Goal: Task Accomplishment & Management: Use online tool/utility

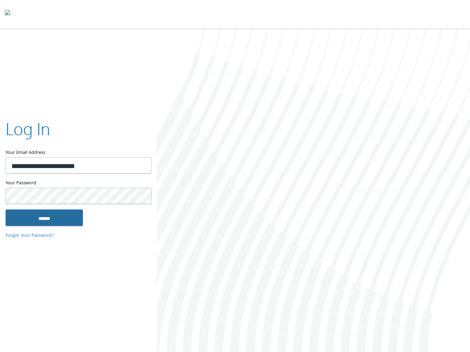
click at [36, 222] on input "******" at bounding box center [44, 217] width 77 height 17
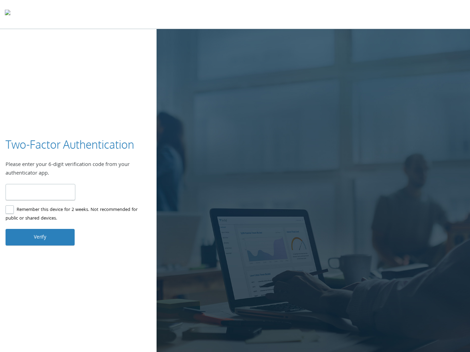
click at [45, 193] on input "number" at bounding box center [41, 192] width 70 height 16
type input "******"
